Goal: Transaction & Acquisition: Purchase product/service

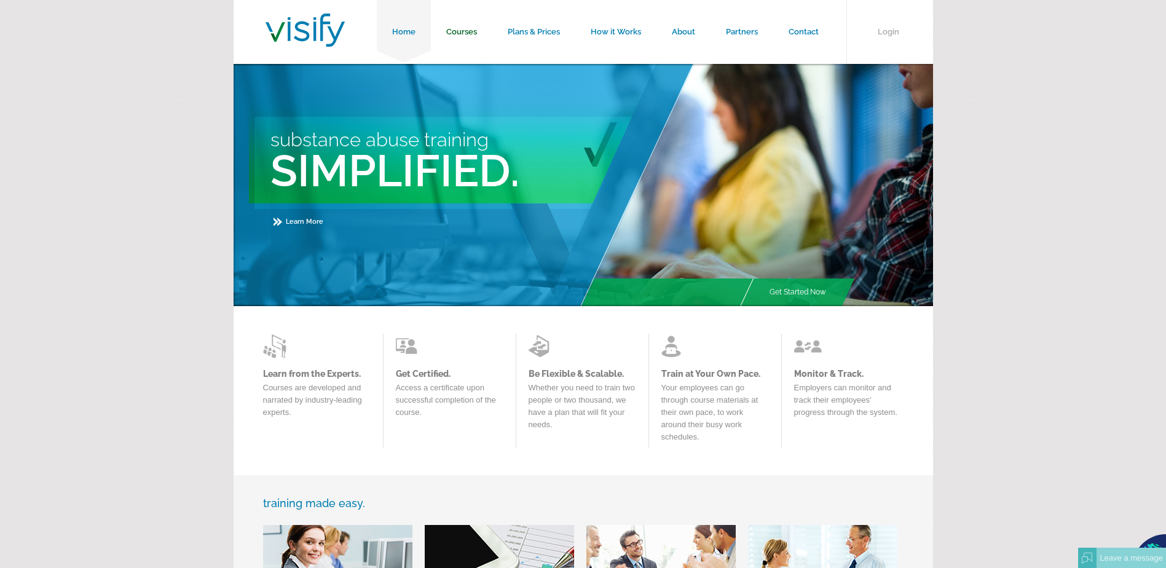
click at [468, 31] on link "Courses" at bounding box center [461, 32] width 61 height 64
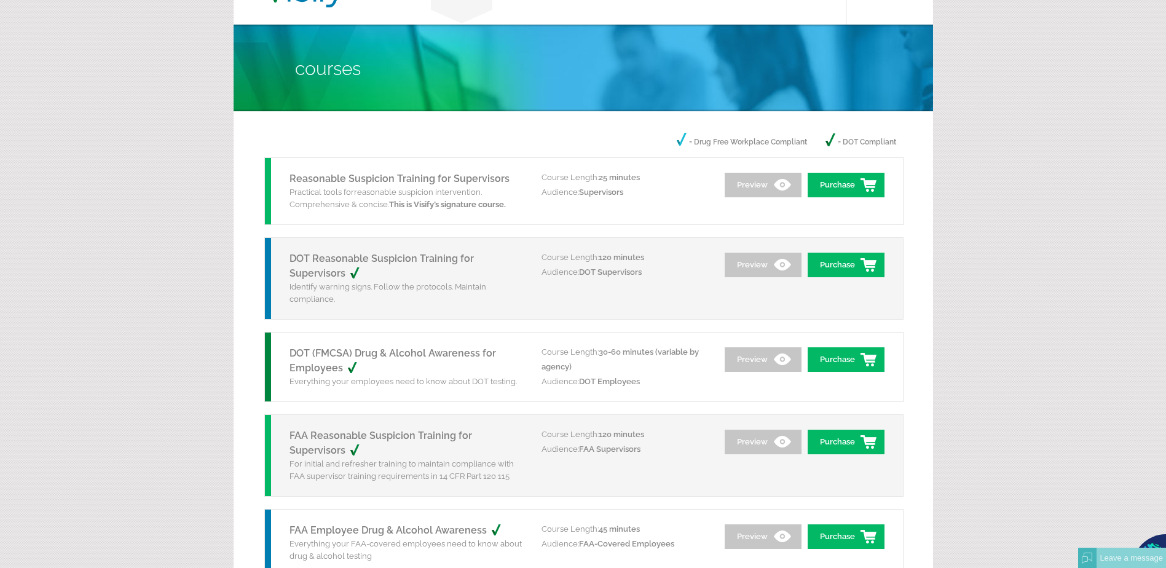
scroll to position [61, 0]
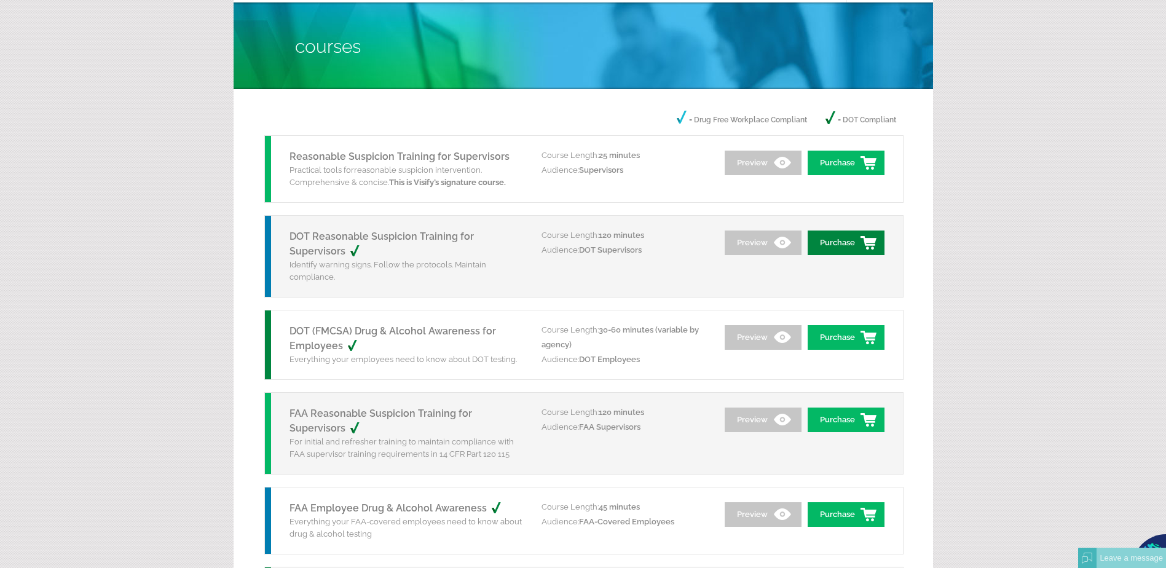
click at [831, 243] on link "Purchase" at bounding box center [846, 243] width 77 height 25
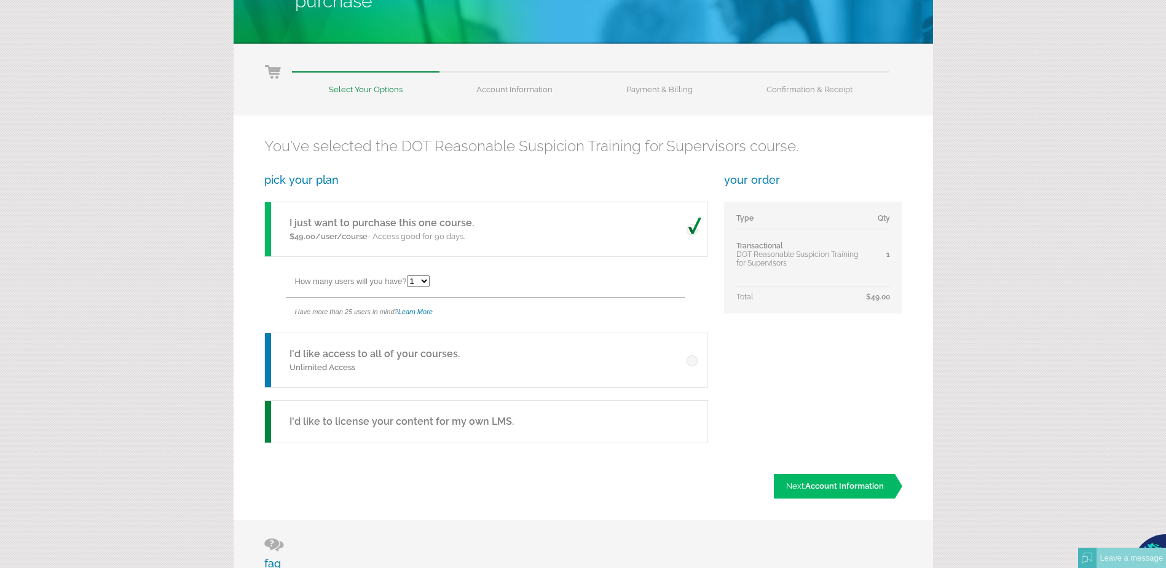
scroll to position [123, 0]
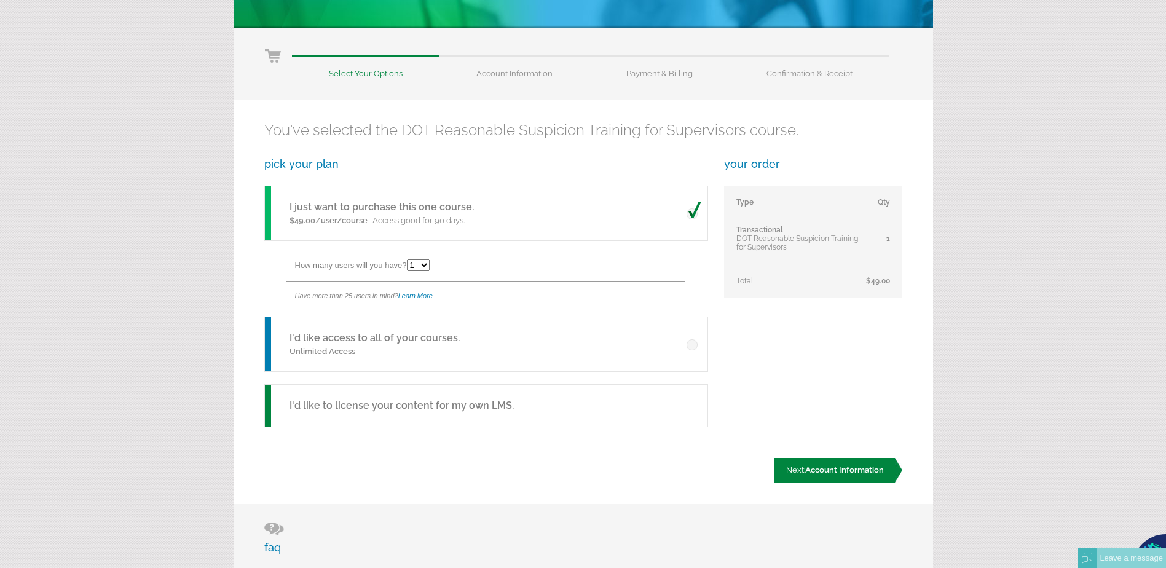
click at [855, 465] on span "Account Information" at bounding box center [844, 469] width 79 height 9
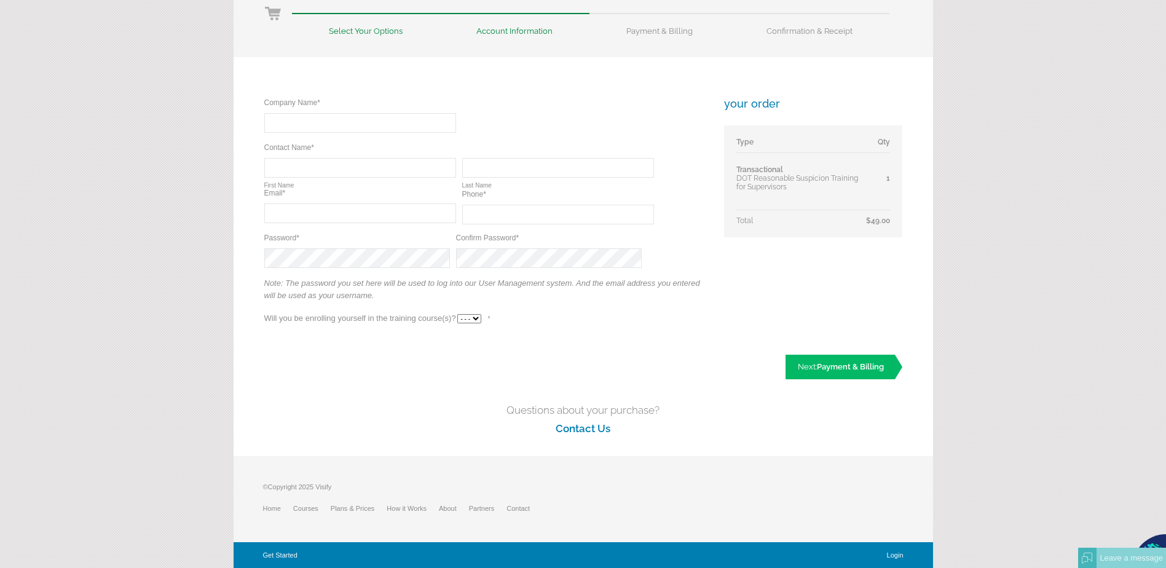
scroll to position [104, 0]
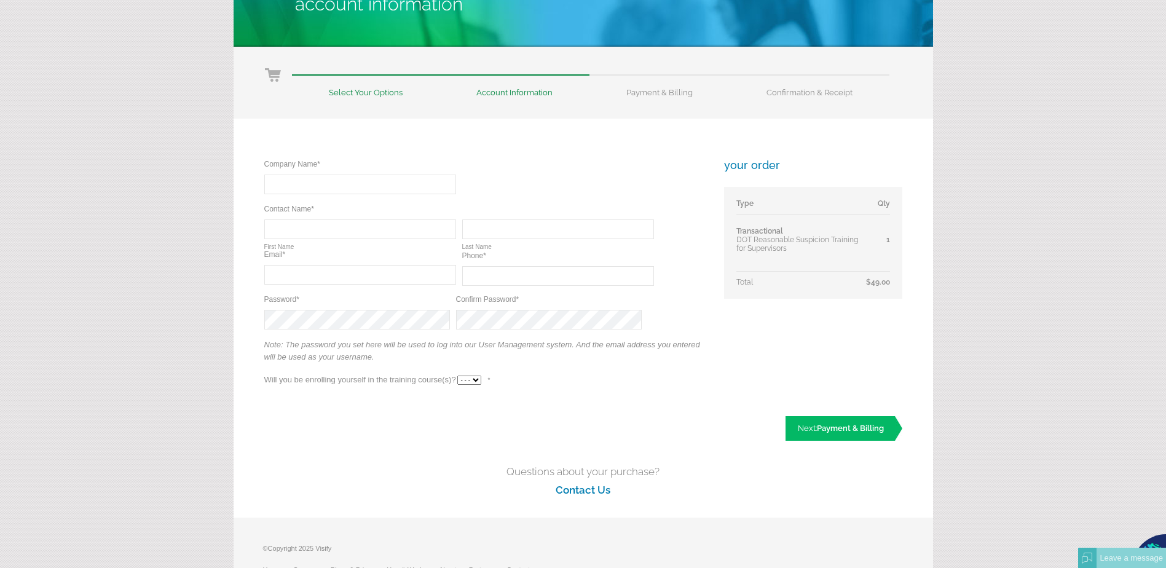
type input "N"
type input "="
type input "City of Falfurrias Utilities Department"
type input "[PERSON_NAME]"
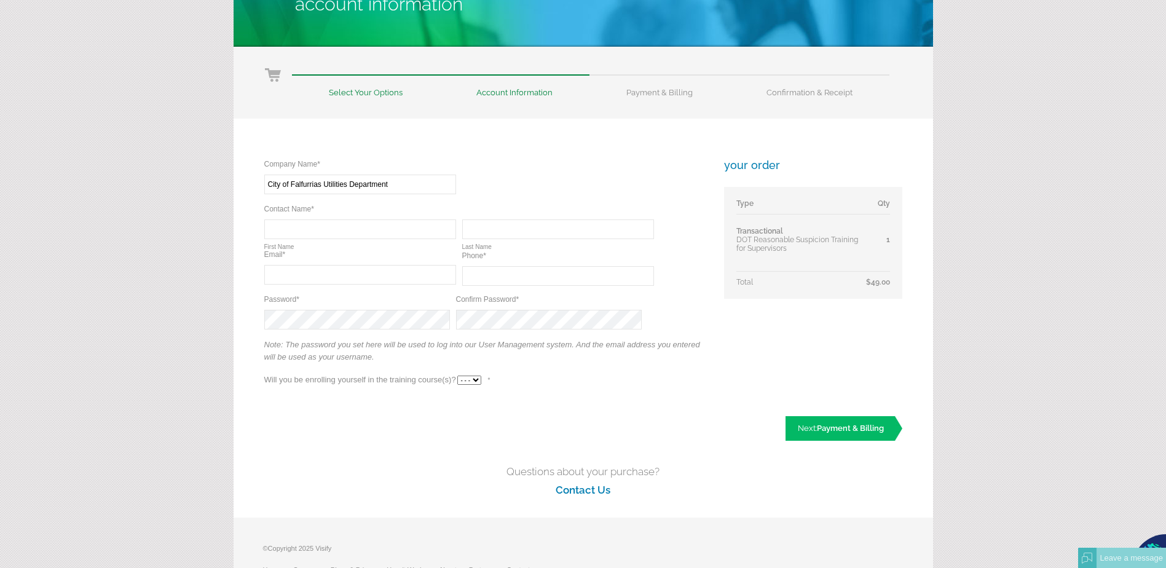
type input "[EMAIL_ADDRESS][DOMAIN_NAME]"
type input "(361) 480-1979"
click at [381, 275] on input "amontemayor@falfurrias.us" at bounding box center [360, 275] width 192 height 20
type input "a"
click at [535, 275] on input "(361) 480-1979" at bounding box center [558, 276] width 192 height 20
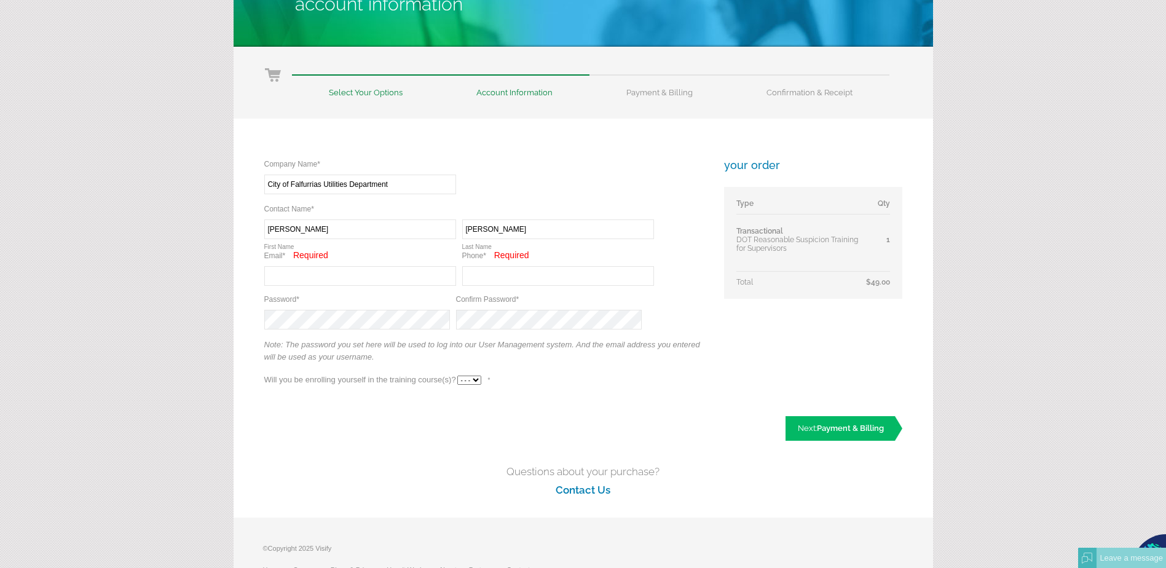
click at [521, 227] on input "Montemayor" at bounding box center [558, 229] width 192 height 20
type input "M"
click at [296, 232] on input "Adrian" at bounding box center [360, 229] width 192 height 20
type input "A"
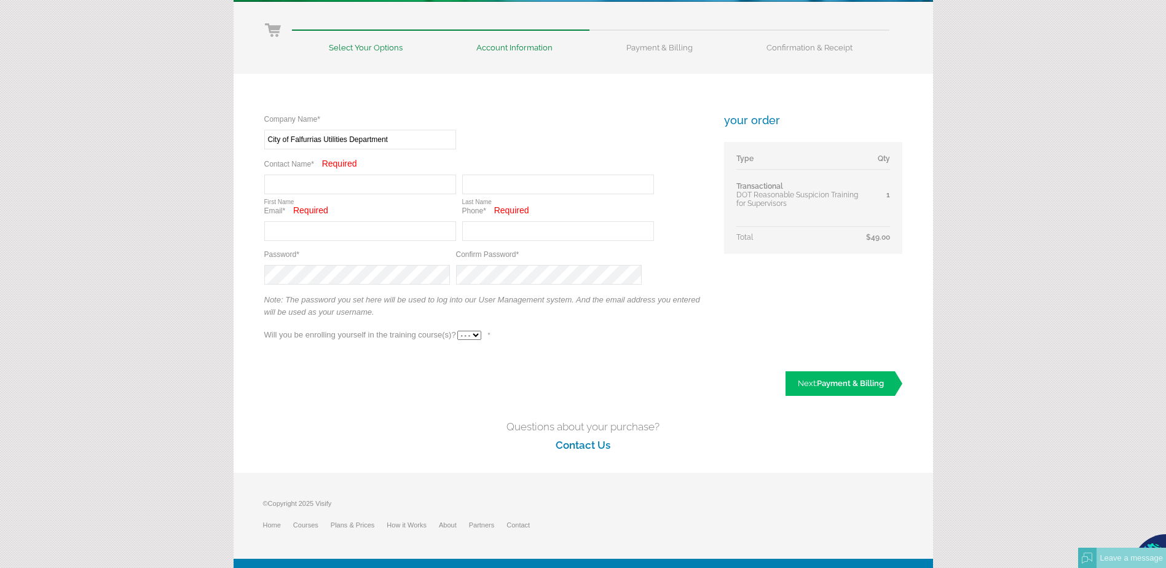
scroll to position [165, 0]
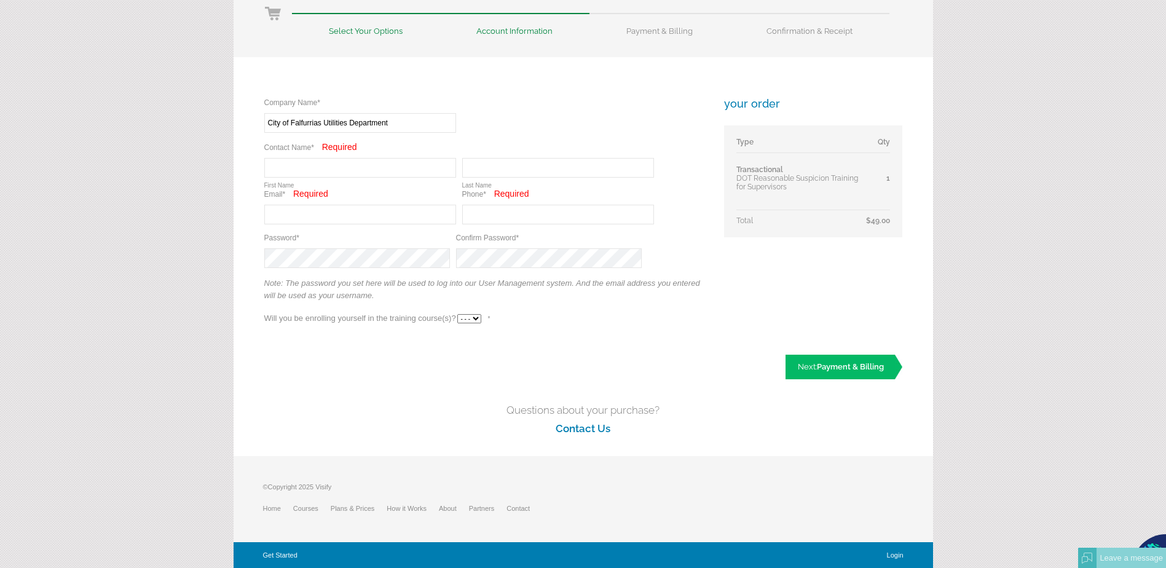
click at [383, 174] on input "text" at bounding box center [360, 168] width 192 height 20
type input "Jonathan"
type input "Nino"
type input "amontemayor@falfurrias.us"
type input "(361) 460-6394"
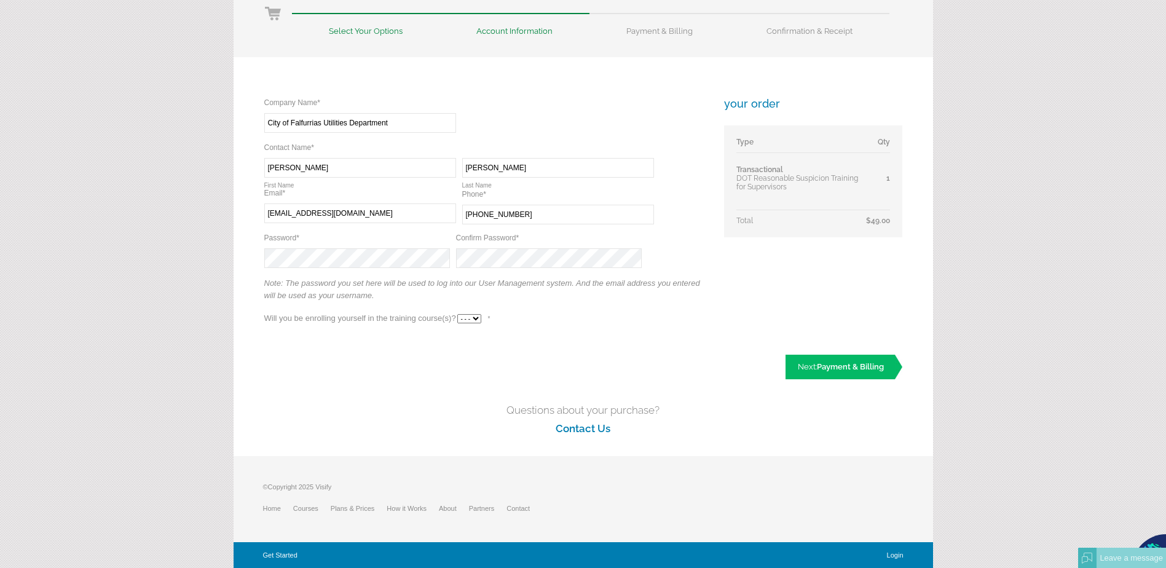
click at [368, 210] on input "amontemayor@falfurrias.us" at bounding box center [360, 213] width 192 height 20
type input "a"
type input "jnino@falfurrias.us"
click at [475, 320] on select "- - - Yes No" at bounding box center [469, 318] width 24 height 9
click at [457, 314] on select "- - - Yes No" at bounding box center [469, 318] width 24 height 9
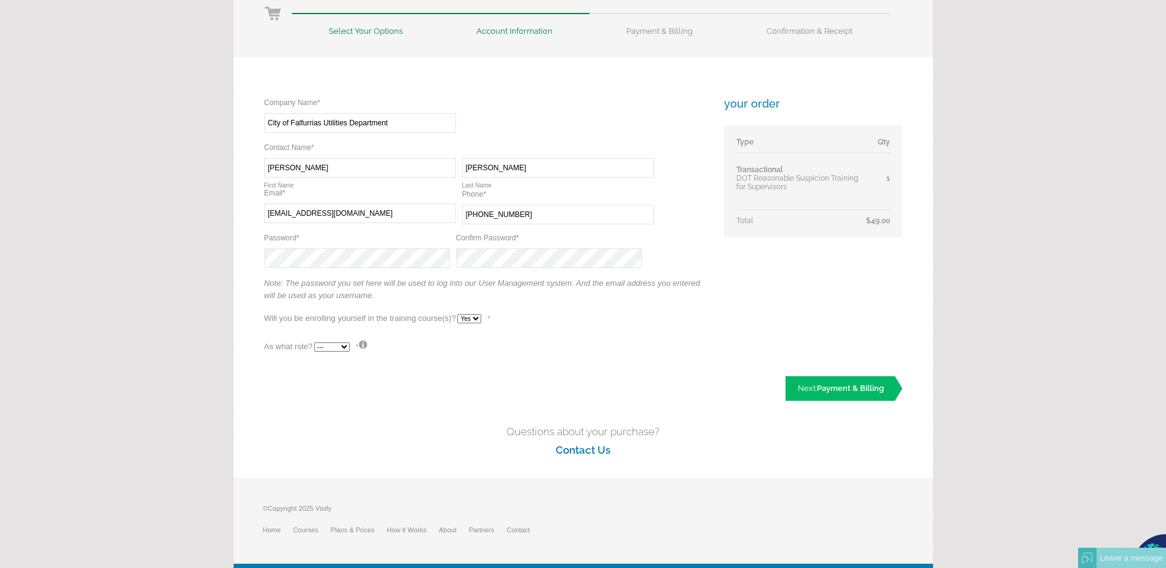
click at [347, 347] on select "--- Teacher Student" at bounding box center [332, 346] width 36 height 9
click at [476, 320] on select "- - - Yes No" at bounding box center [469, 318] width 24 height 9
click at [457, 314] on select "- - - Yes No" at bounding box center [469, 318] width 24 height 9
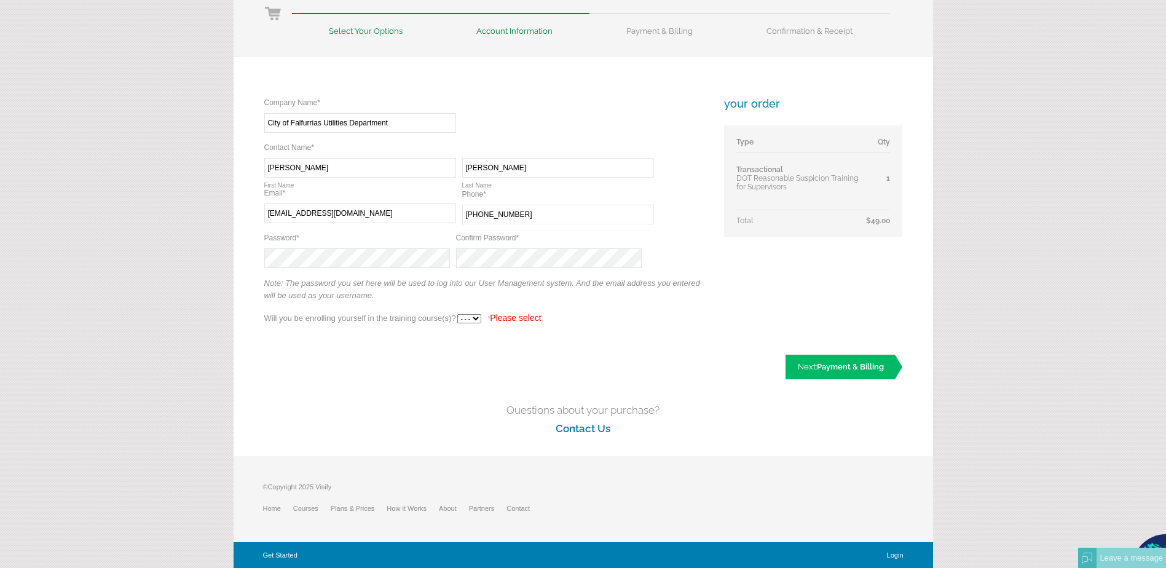
click at [478, 318] on select "- - - Yes No" at bounding box center [469, 318] width 24 height 9
select select "Yes"
click at [457, 314] on select "- - - Yes No" at bounding box center [469, 318] width 24 height 9
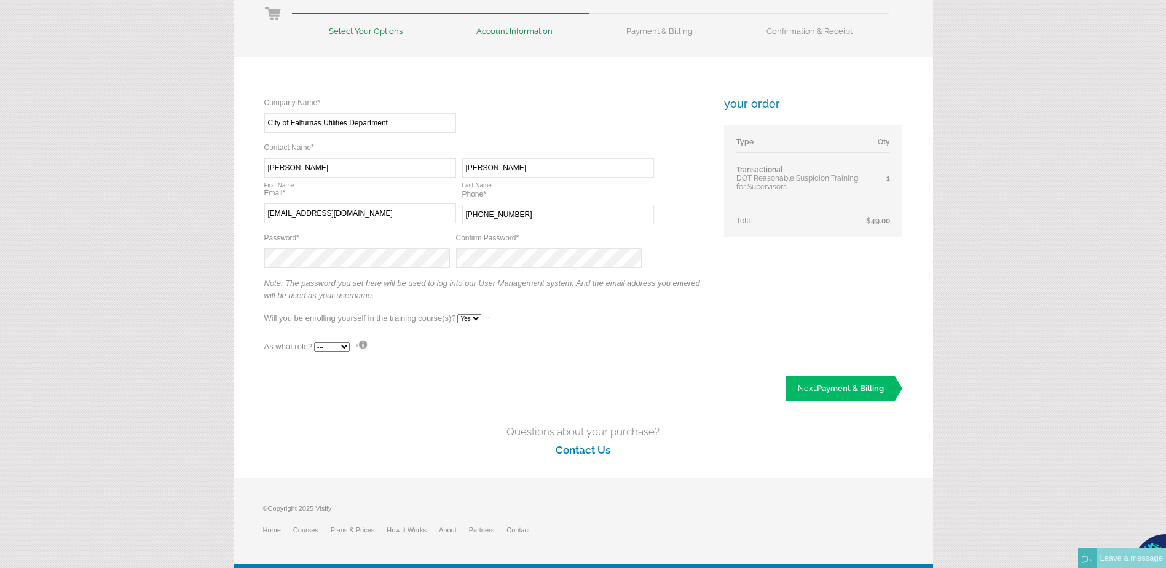
click at [347, 344] on select "--- Teacher Student" at bounding box center [332, 346] width 36 height 9
select select "True"
click at [314, 342] on select "--- Teacher Student" at bounding box center [332, 346] width 36 height 9
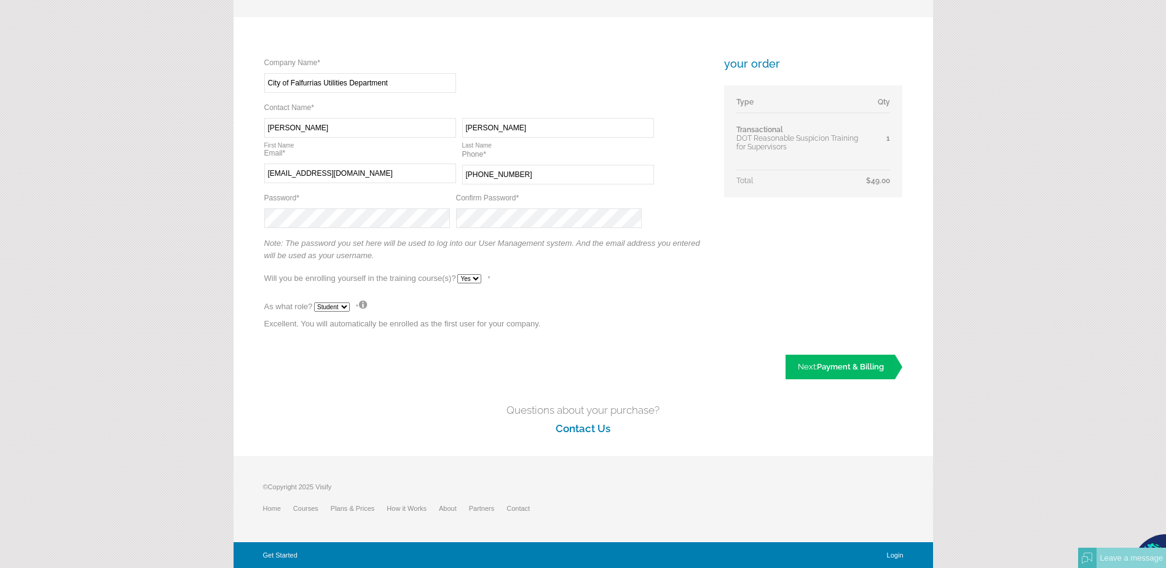
scroll to position [144, 0]
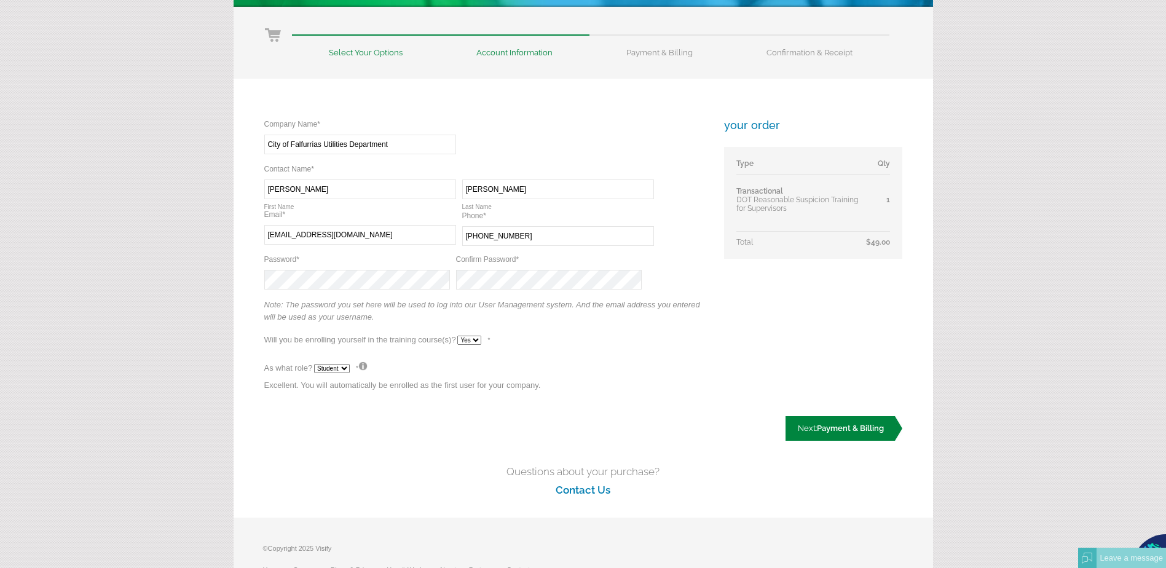
click at [817, 425] on span "Payment & Billing" at bounding box center [850, 428] width 67 height 9
click at [867, 422] on link "Next: Payment & Billing" at bounding box center [844, 429] width 117 height 25
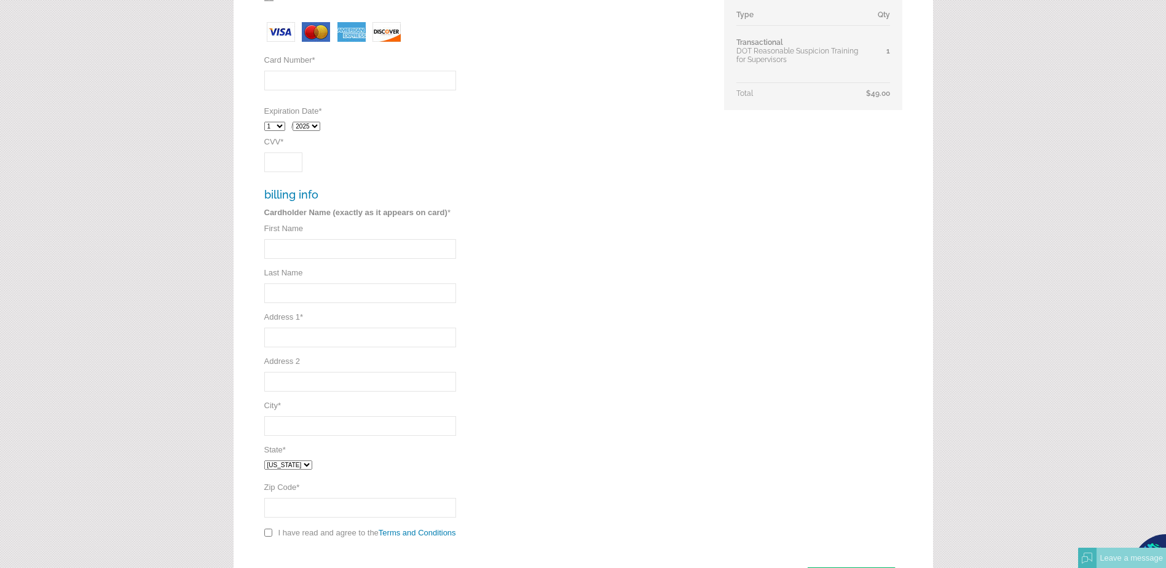
scroll to position [430, 0]
